Goal: Transaction & Acquisition: Purchase product/service

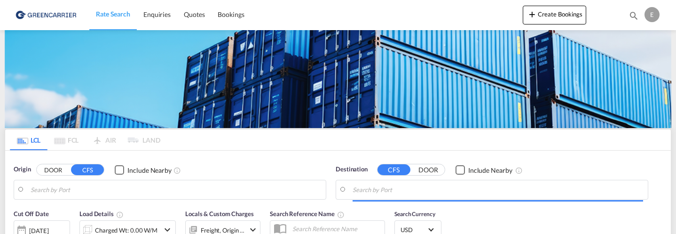
type input "[GEOGRAPHIC_DATA], NOOSL"
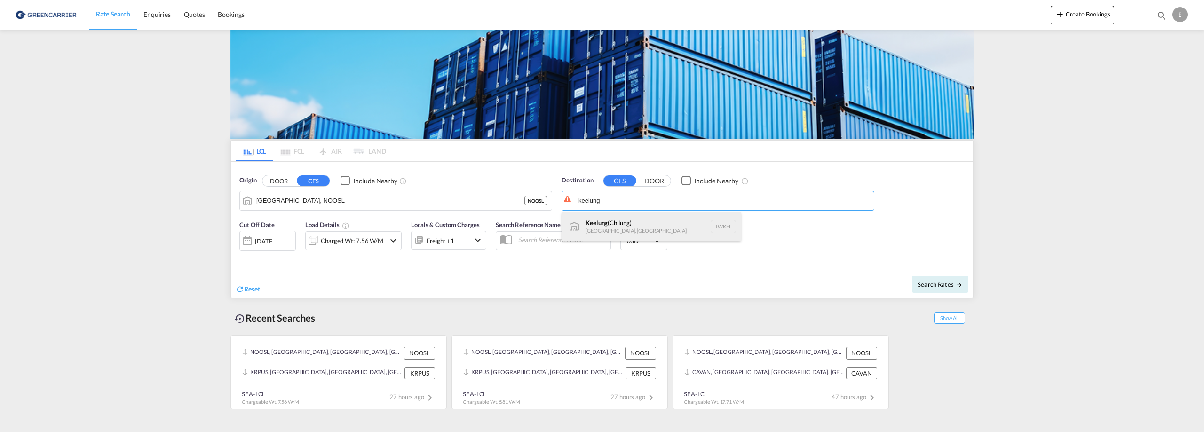
click at [605, 228] on div "Keelung ([GEOGRAPHIC_DATA]) [GEOGRAPHIC_DATA], [GEOGRAPHIC_DATA] TWKEL" at bounding box center [651, 227] width 179 height 28
type input "Keelung (Chilung), TWKEL"
click at [369, 241] on div "Charged Wt: 7.56 W/M" at bounding box center [352, 240] width 63 height 13
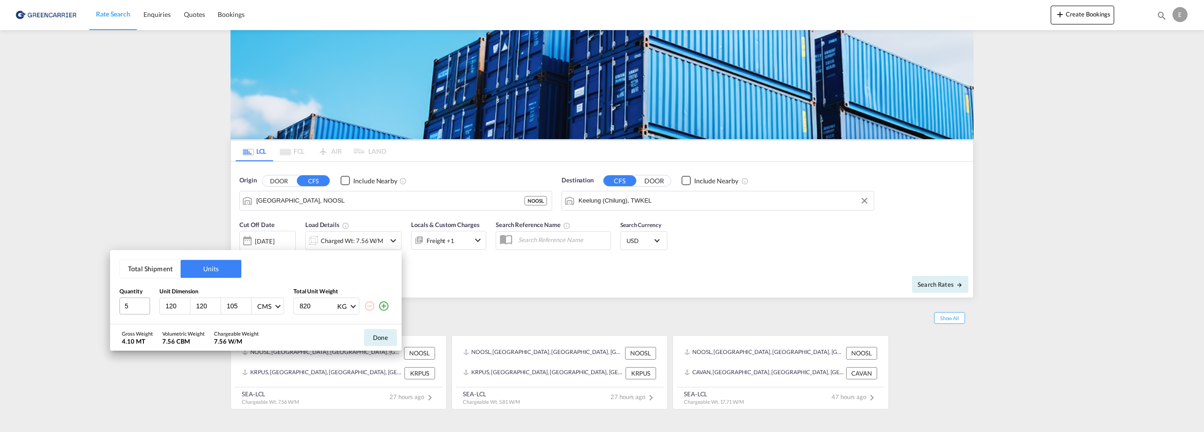
drag, startPoint x: 112, startPoint y: 312, endPoint x: 139, endPoint y: 303, distance: 28.4
click at [139, 303] on div "Total Shipment Units Quantity Unit Dimension Total Unit Weight 5 120 120 105 CM…" at bounding box center [256, 287] width 292 height 74
click at [119, 301] on div "Total Shipment Units Quantity Unit Dimension Total Unit Weight 5 120 120 105 CM…" at bounding box center [256, 287] width 292 height 74
type input "1"
click at [384, 339] on button "Done" at bounding box center [380, 337] width 33 height 17
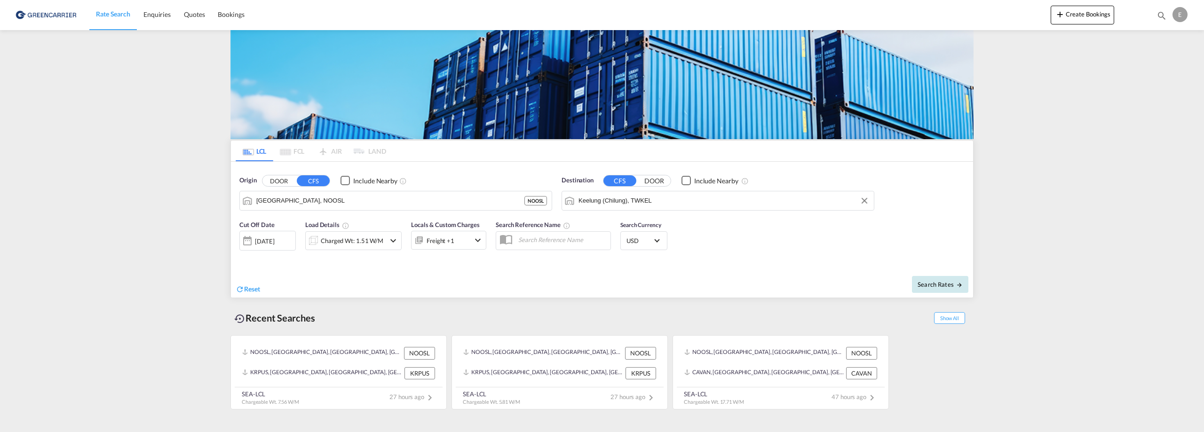
click at [902, 280] on button "Search Rates" at bounding box center [940, 284] width 56 height 17
type input "NOOSL to TWKEL / [DATE]"
